Goal: Task Accomplishment & Management: Manage account settings

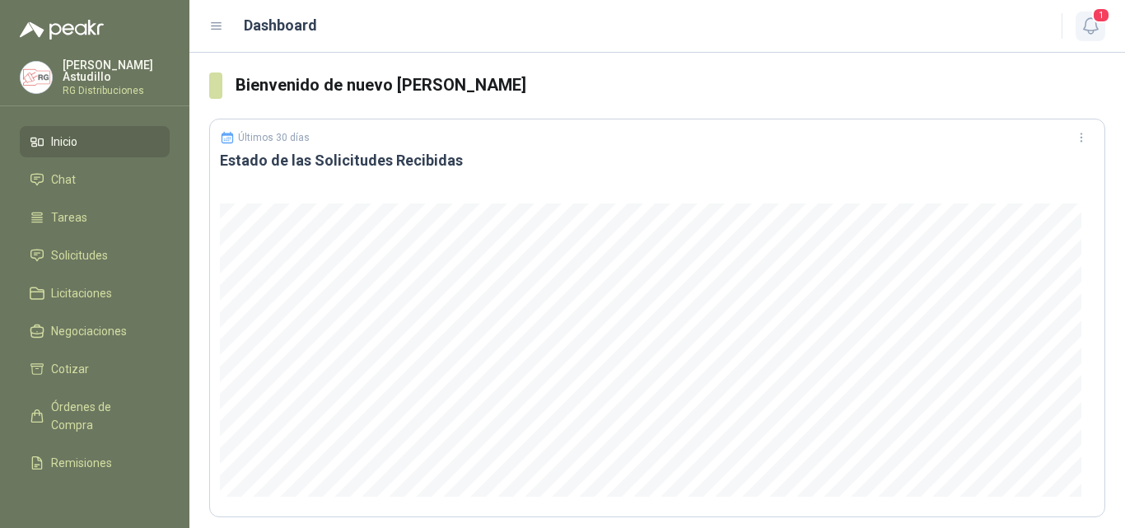
click at [1088, 35] on icon "button" at bounding box center [1091, 26] width 21 height 21
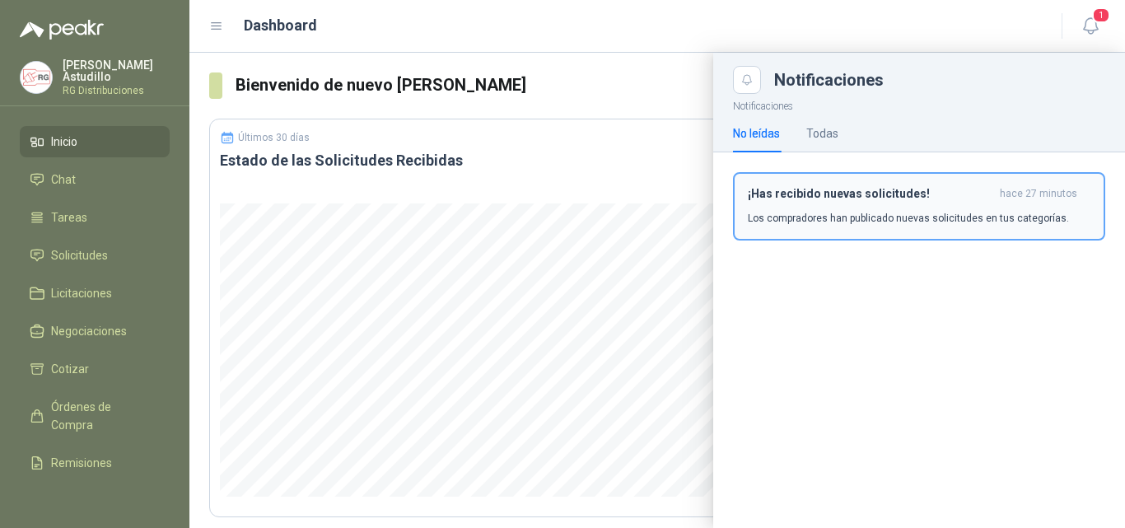
click at [870, 201] on div "¡Has recibido nuevas solicitudes! hace 27 minutos Los compradores han publicado…" at bounding box center [919, 206] width 343 height 39
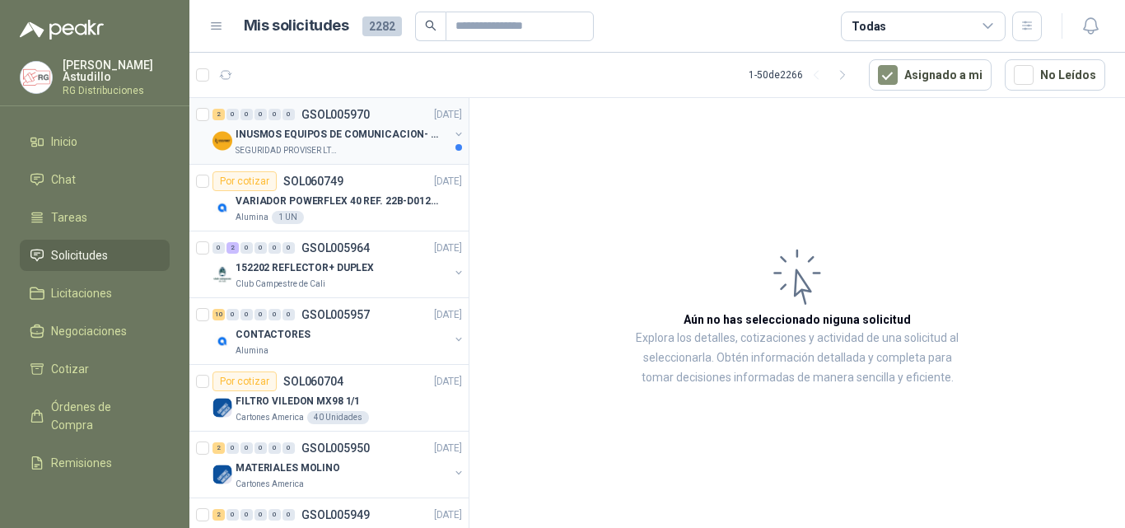
click at [373, 143] on div "INUSMOS EQUIPOS DE COMUNICACION- DGP 8550" at bounding box center [342, 134] width 213 height 20
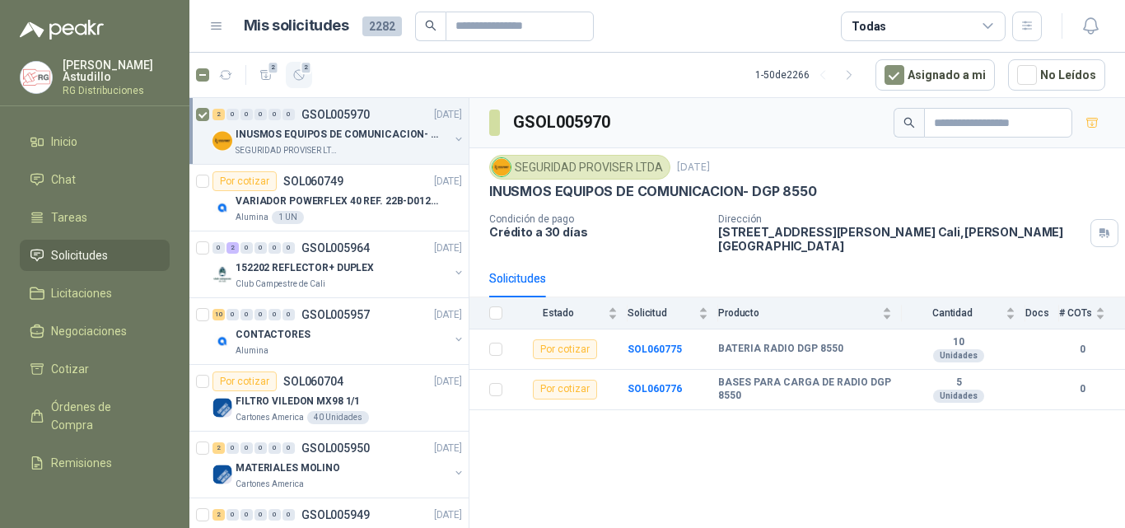
click at [307, 72] on span "2" at bounding box center [307, 67] width 12 height 13
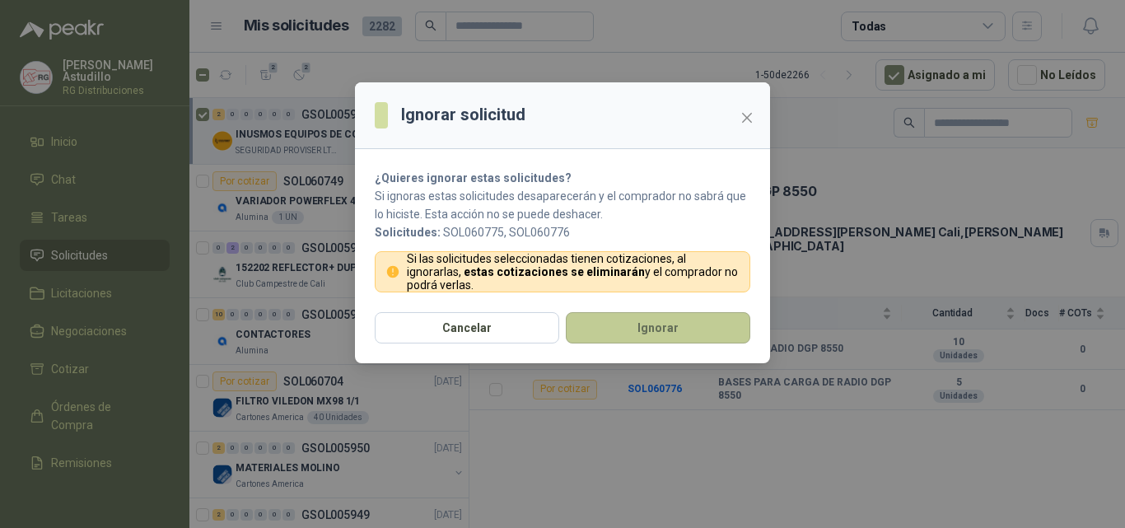
click at [641, 326] on button "Ignorar" at bounding box center [658, 327] width 185 height 31
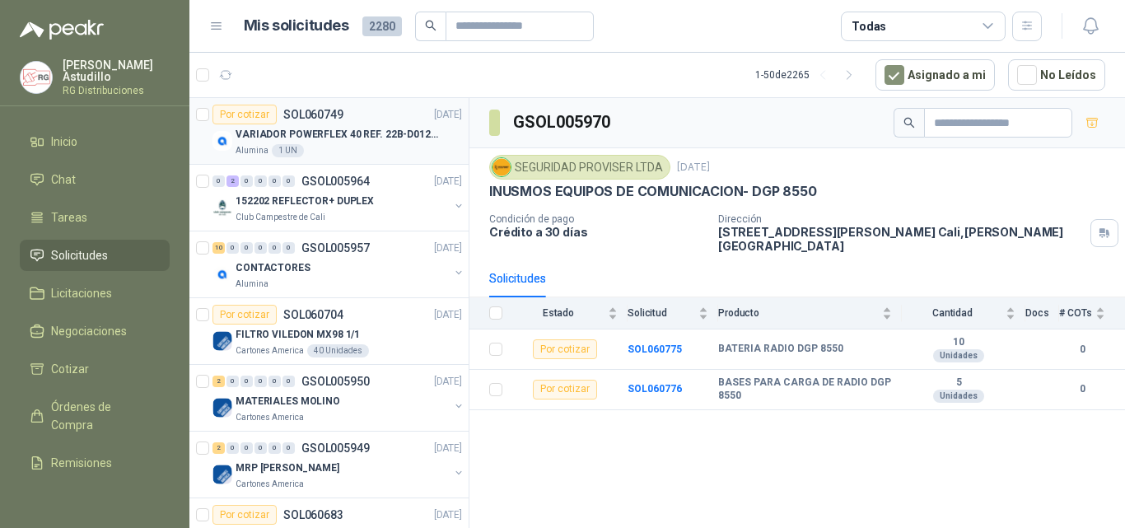
click at [373, 134] on p "VARIADOR POWERFLEX 40 REF. 22B-D012N104" at bounding box center [338, 135] width 205 height 16
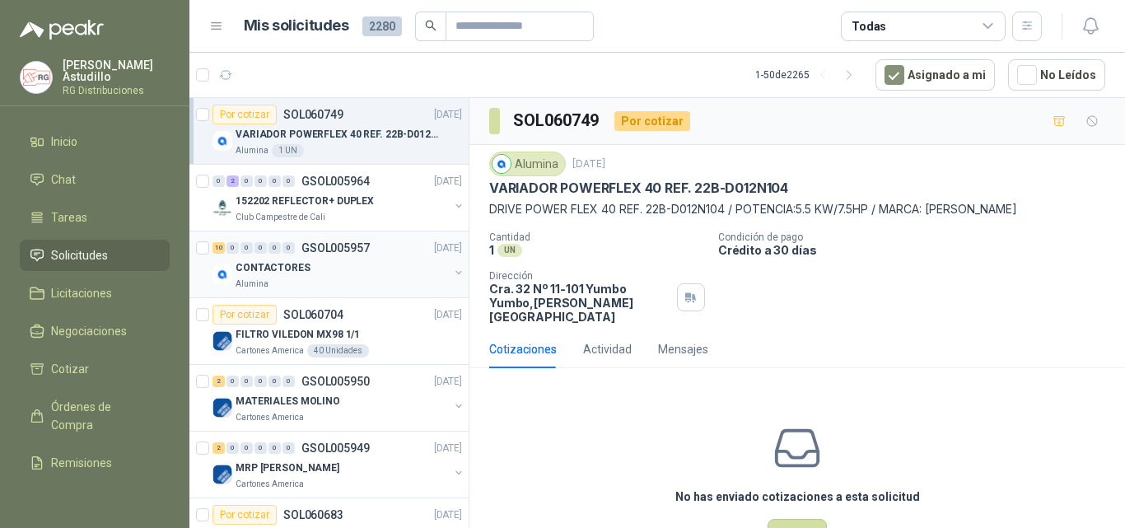
click at [353, 272] on div "CONTACTORES" at bounding box center [342, 268] width 213 height 20
